Goal: Task Accomplishment & Management: Manage account settings

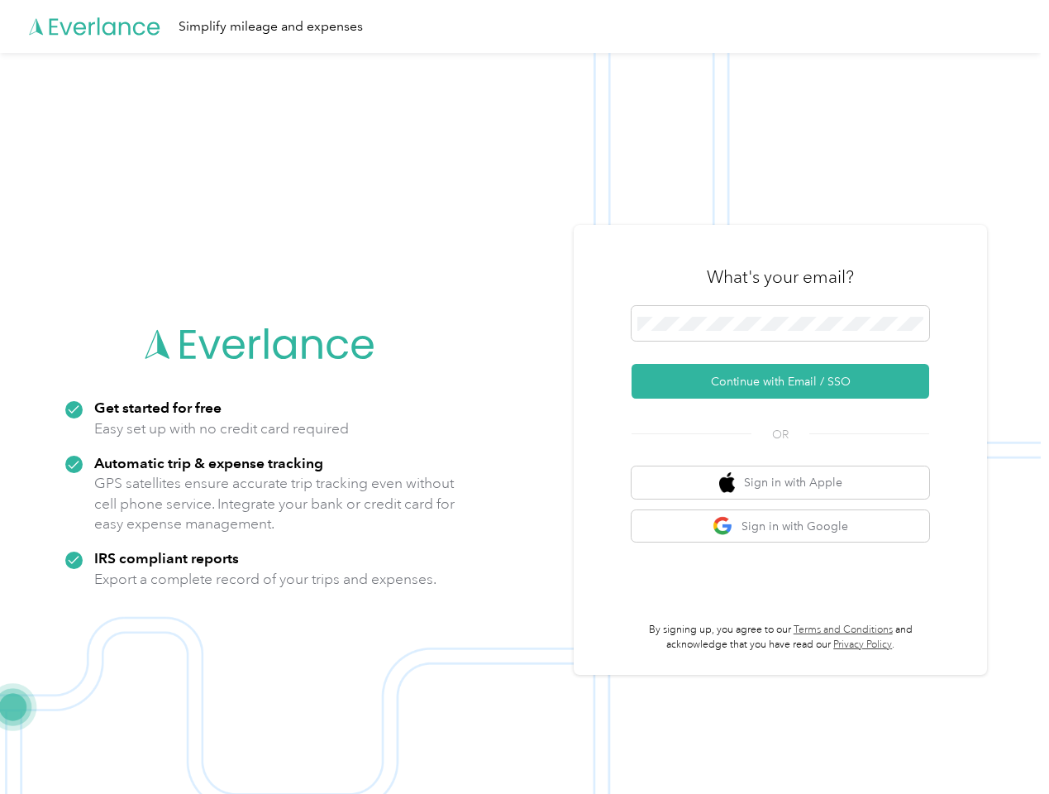
click at [524, 397] on img at bounding box center [520, 450] width 1041 height 794
click at [524, 26] on div "Simplify mileage and expenses" at bounding box center [520, 26] width 1041 height 53
click at [787, 381] on button "Continue with Email / SSO" at bounding box center [781, 381] width 298 height 35
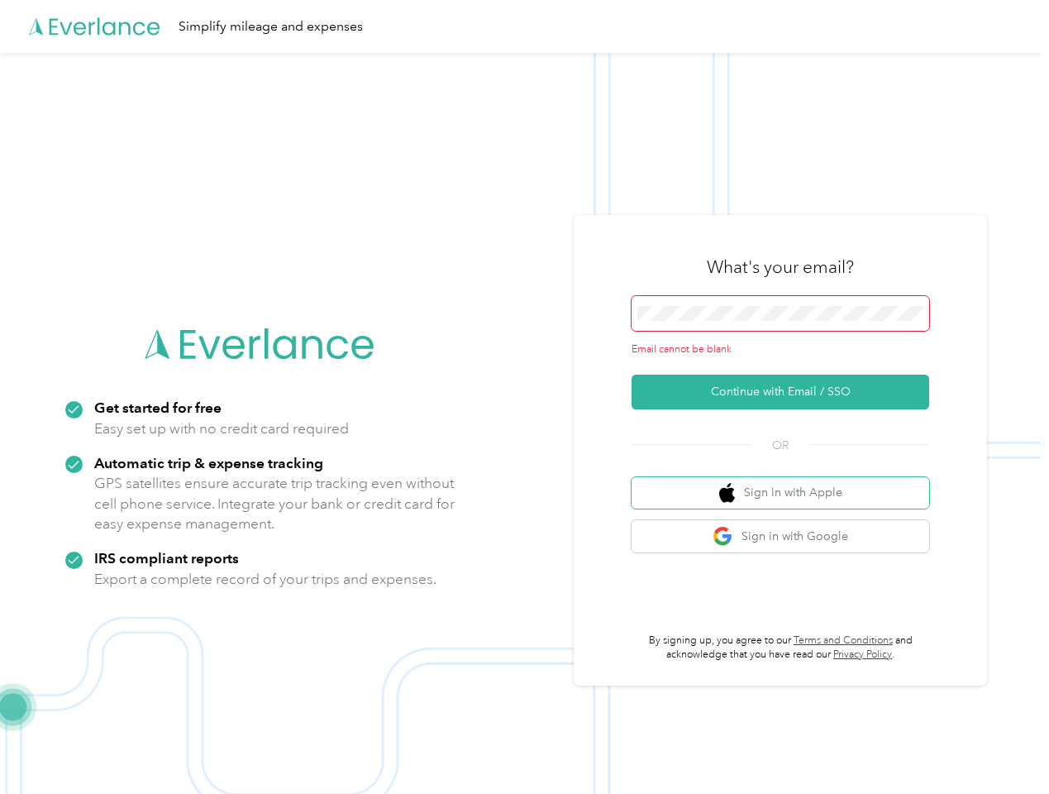
click at [787, 482] on button "Sign in with Apple" at bounding box center [781, 493] width 298 height 32
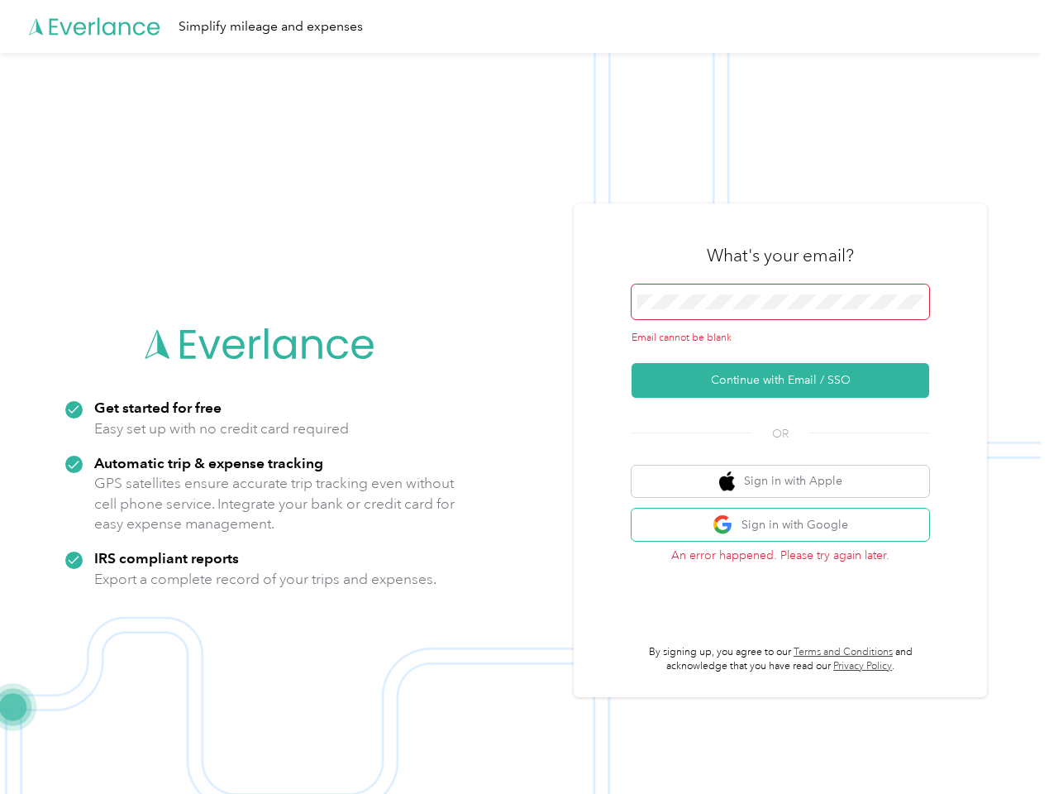
click at [787, 526] on button "Sign in with Google" at bounding box center [781, 524] width 298 height 32
